Goal: Information Seeking & Learning: Understand process/instructions

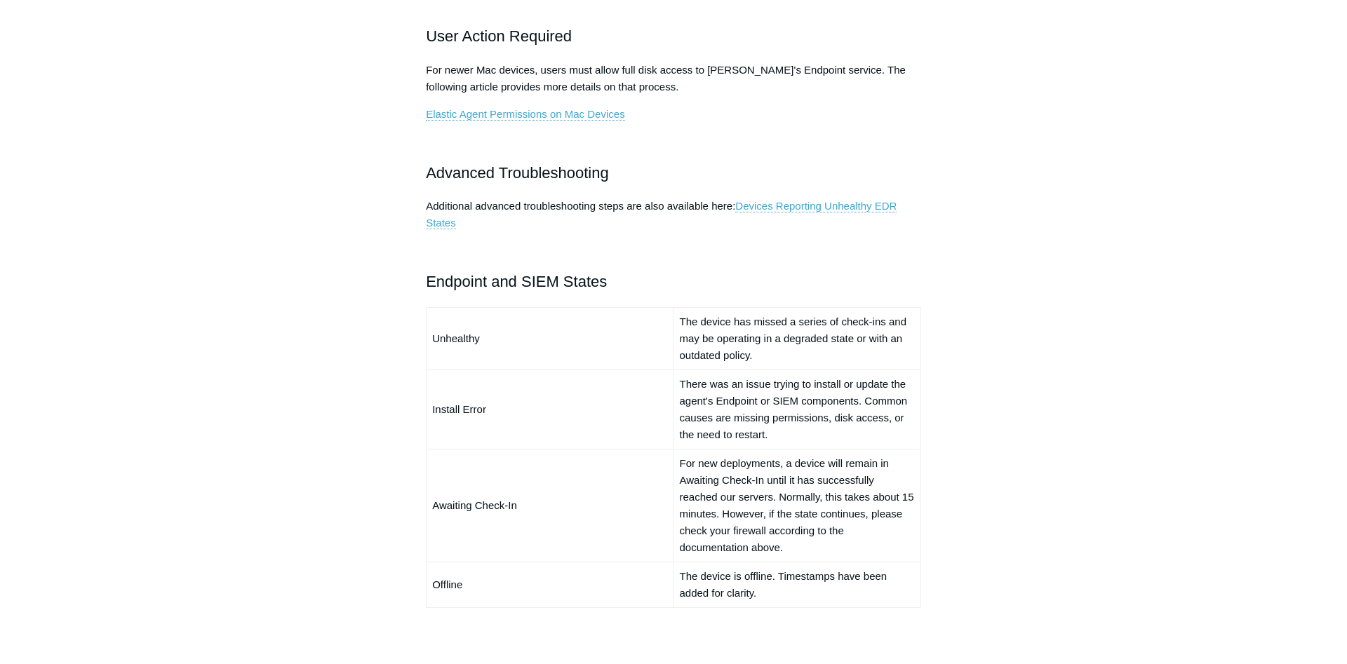
scroll to position [1002, 0]
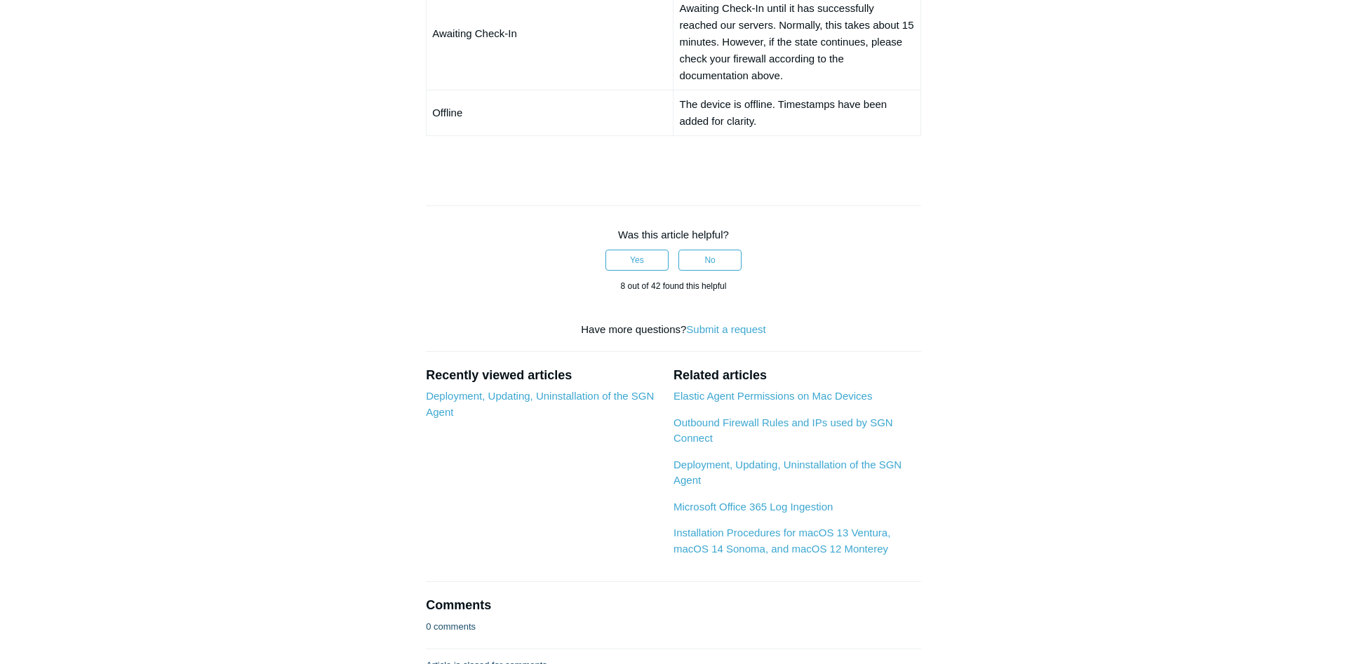
scroll to position [1359, 0]
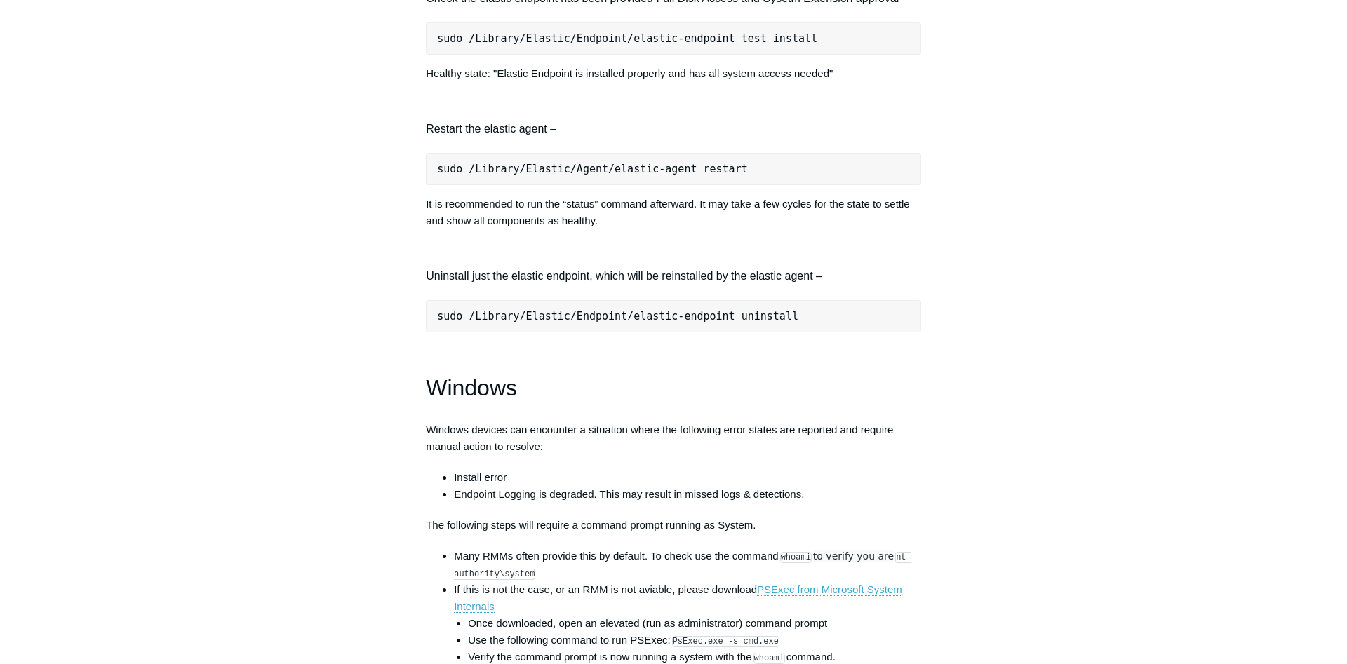
scroll to position [1789, 0]
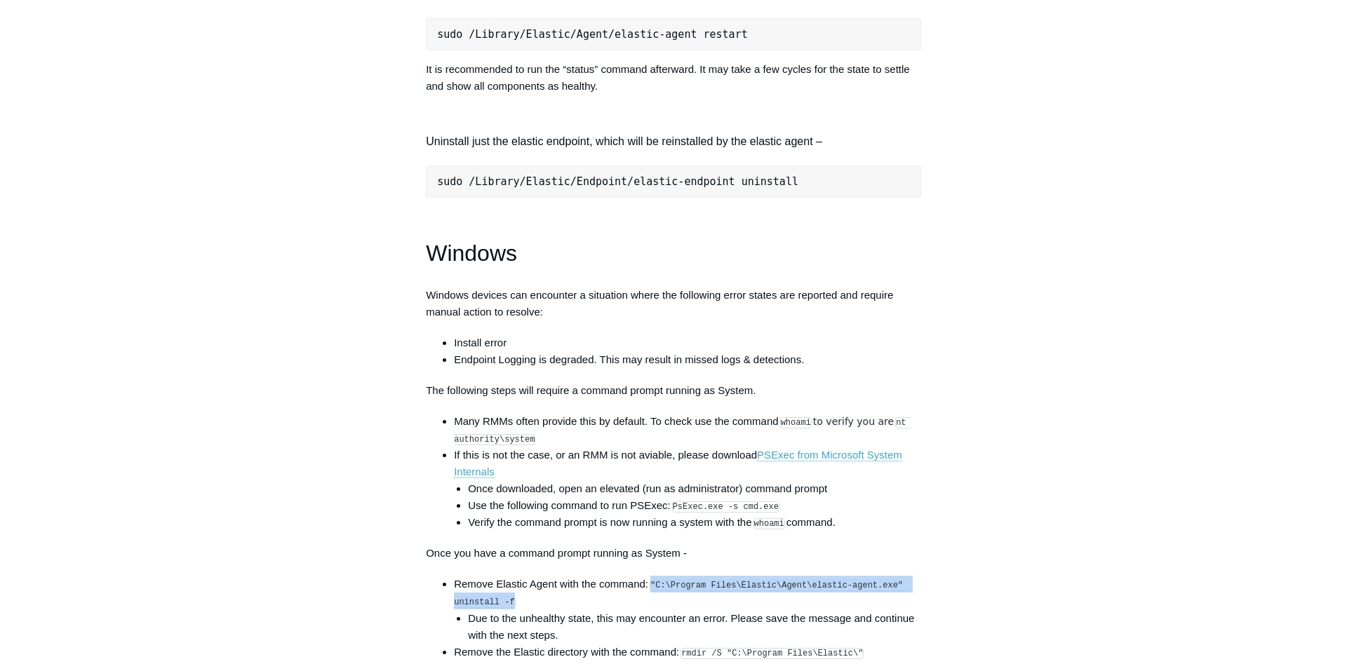
drag, startPoint x: 509, startPoint y: 606, endPoint x: 662, endPoint y: 585, distance: 154.3
click at [654, 587] on code ""C:\Program Files\Elastic\Agent\elastic-agent.exe" uninstall -f" at bounding box center [681, 594] width 454 height 28
copy code ""C:\Program Files\Elastic\Agent\elastic-agent.exe" uninstall -f"
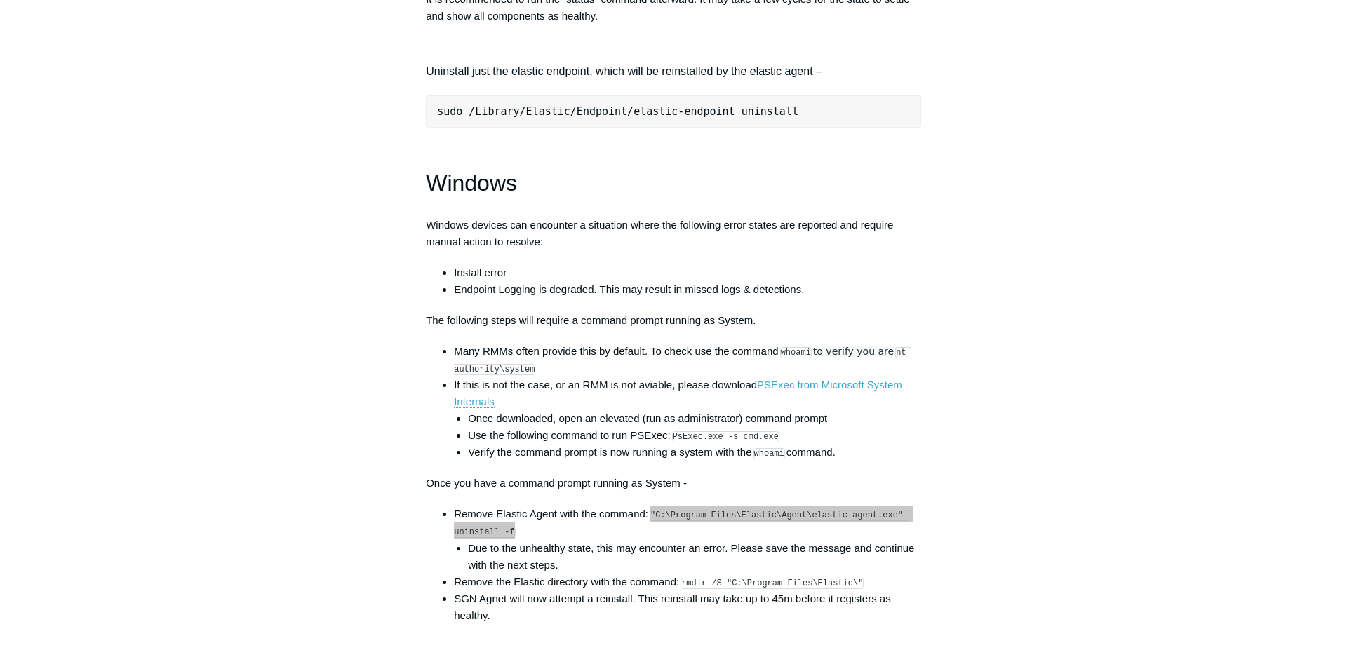
scroll to position [1860, 0]
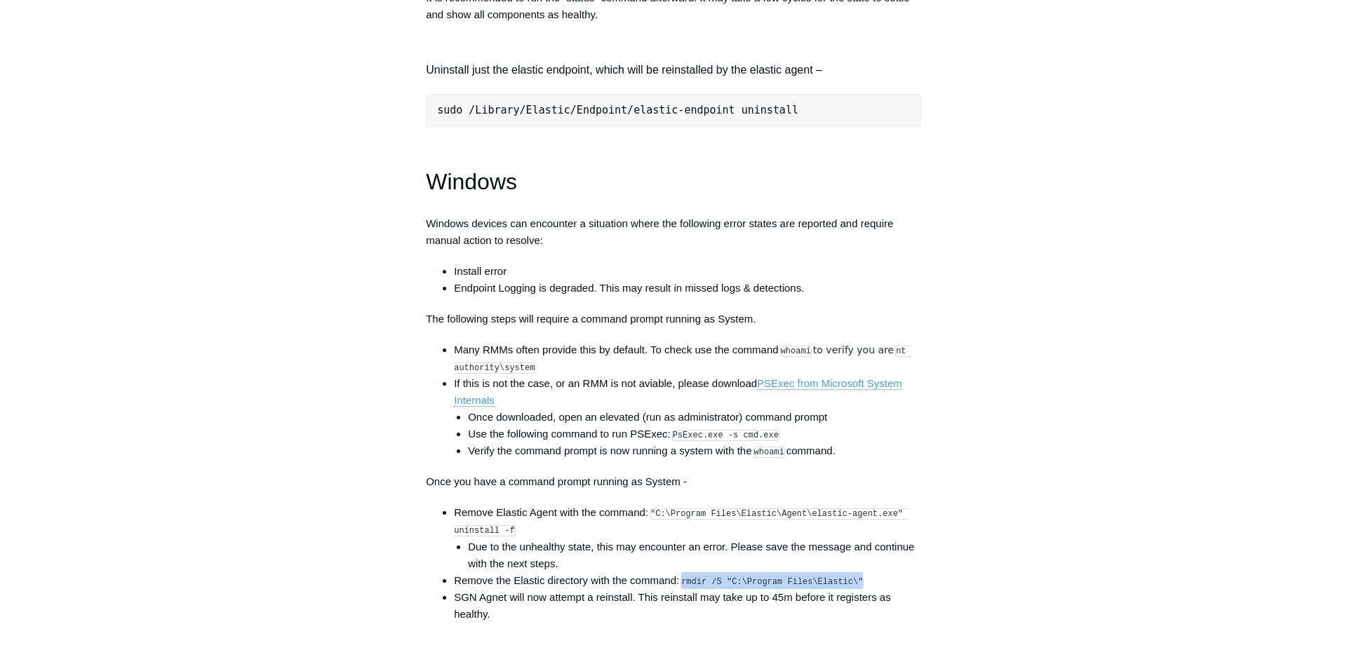
drag, startPoint x: 685, startPoint y: 585, endPoint x: 852, endPoint y: 584, distance: 167.6
click at [852, 584] on li "Remove the Elastic directory with the command: rmdir /S "C:\Program Files\Elast…" at bounding box center [687, 580] width 467 height 17
copy code "rmdir /S "C:\Program Files\Elastic\""
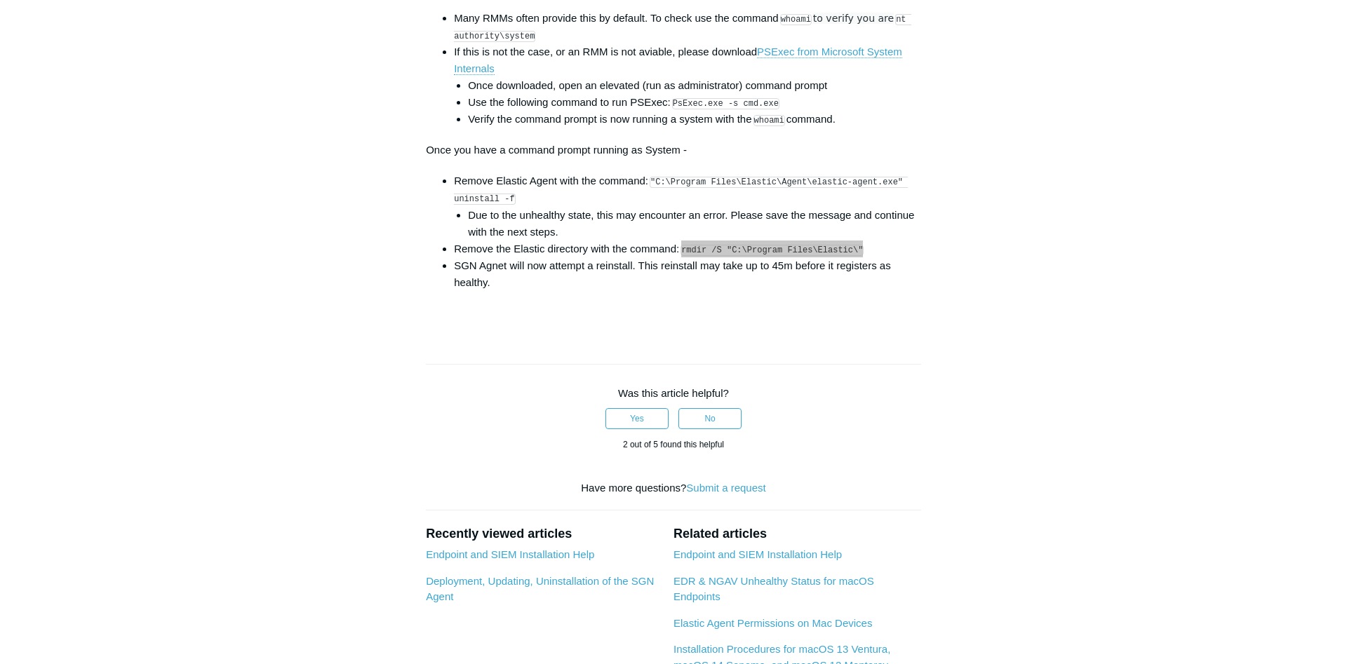
scroll to position [2218, 0]
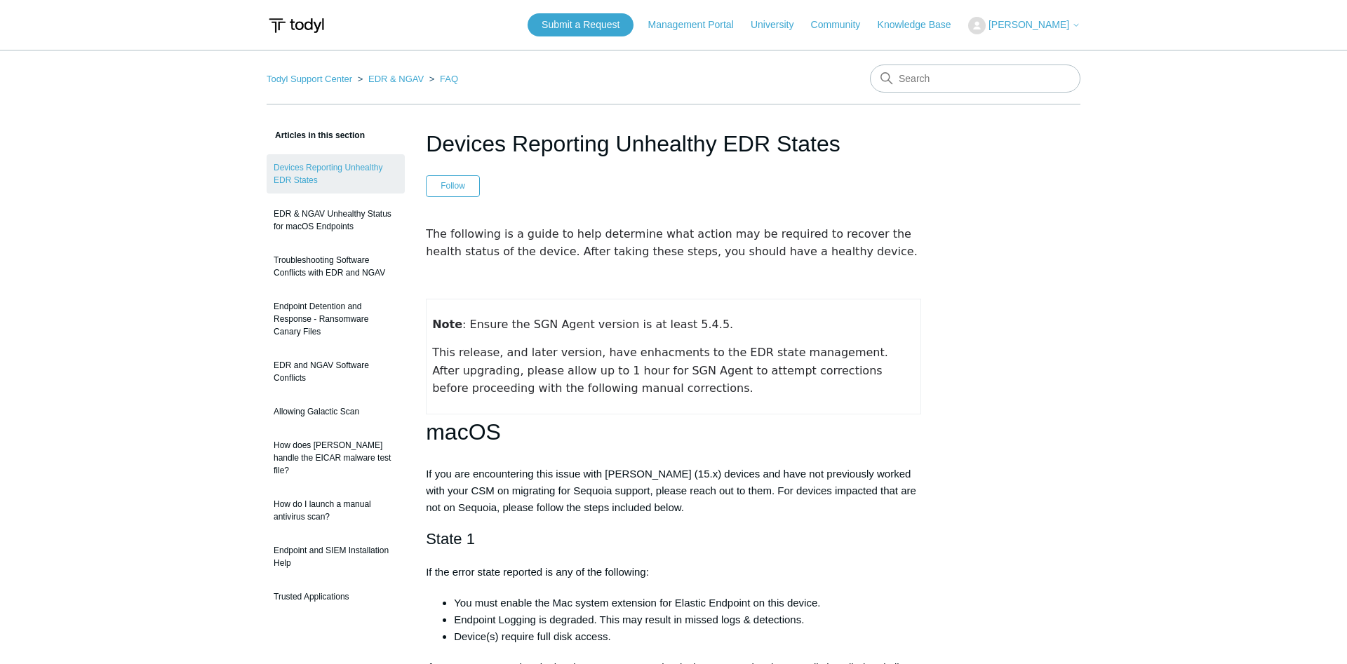
scroll to position [2218, 0]
